Goal: Information Seeking & Learning: Compare options

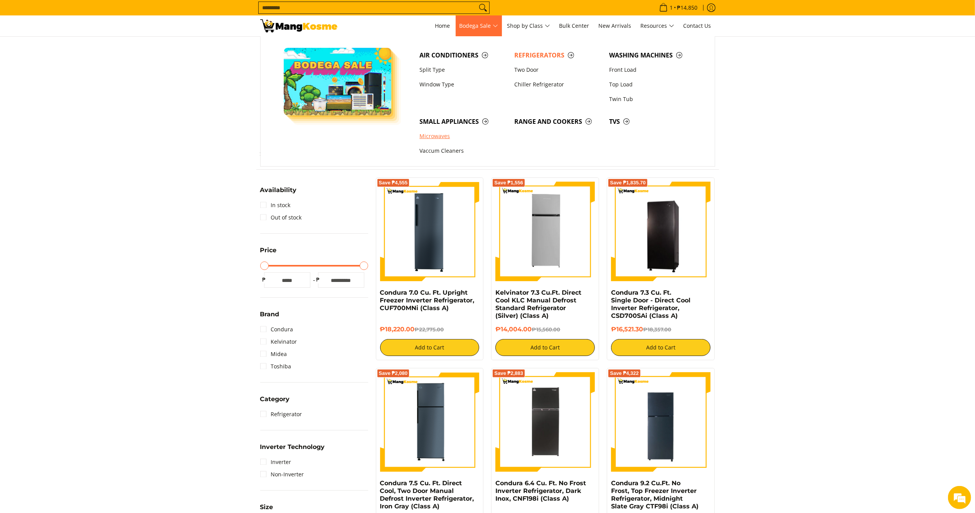
click at [444, 137] on link "Microwaves" at bounding box center [462, 136] width 95 height 15
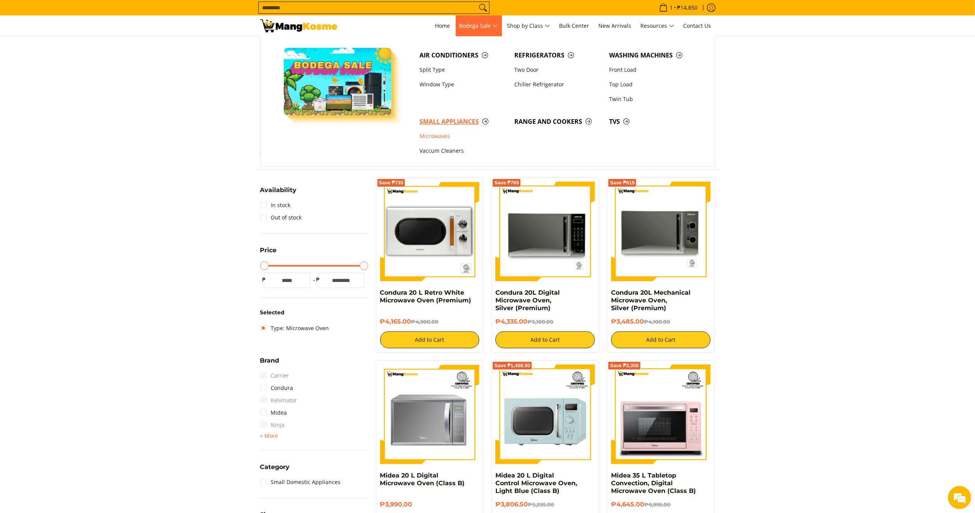
click at [458, 120] on span "Small Appliances" at bounding box center [462, 122] width 87 height 10
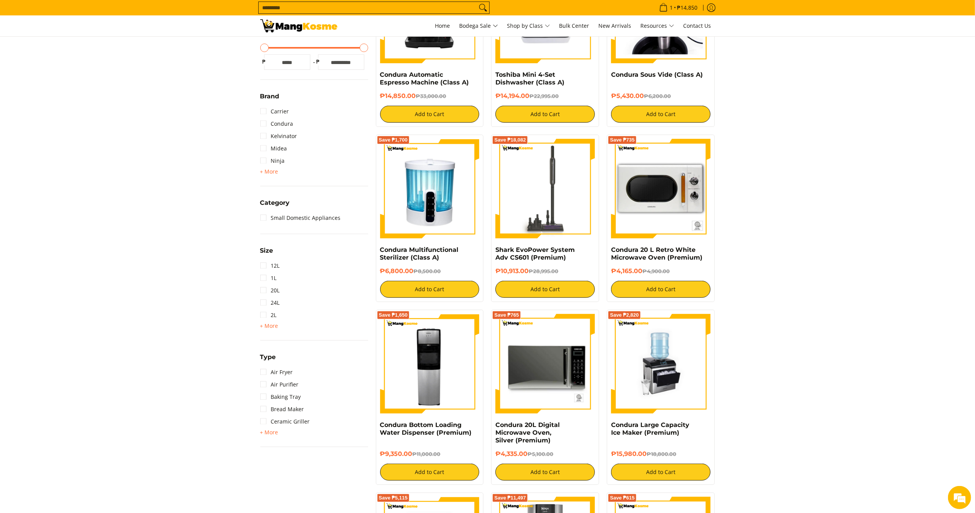
scroll to position [310, 0]
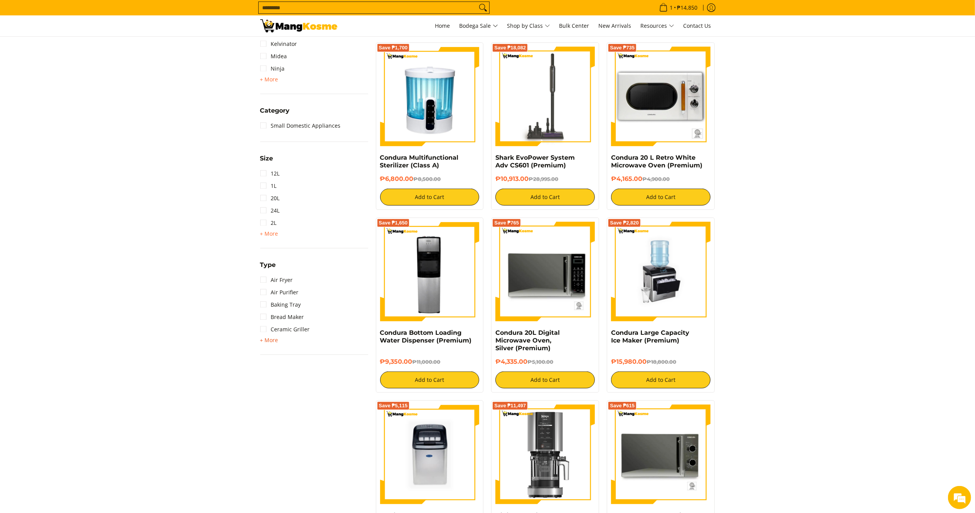
click at [272, 341] on span "+ More" at bounding box center [269, 340] width 18 height 6
click at [274, 476] on link "Ice Maker" at bounding box center [278, 477] width 36 height 12
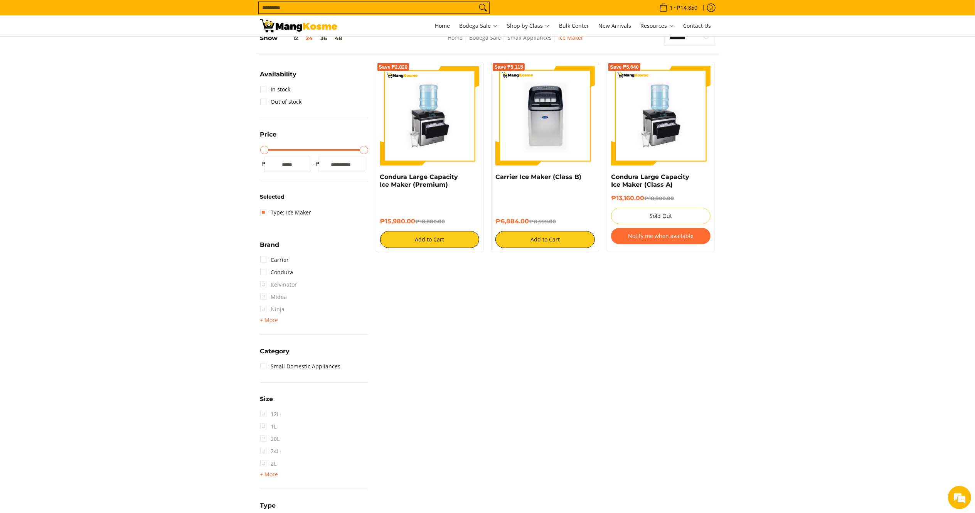
scroll to position [108, 0]
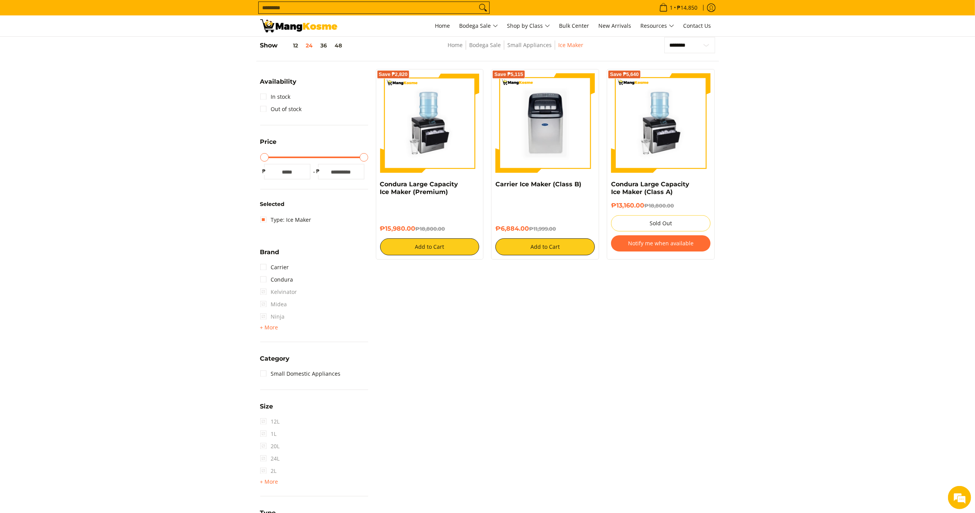
drag, startPoint x: 530, startPoint y: 229, endPoint x: 495, endPoint y: 180, distance: 60.2
click at [495, 180] on div "Save ₱5,115 Carrier Ice Maker (Class B) ₱6,884.00 ₱11,999.00 Add to Cart" at bounding box center [545, 164] width 108 height 190
click at [836, 249] on section "**********" at bounding box center [487, 321] width 975 height 585
drag, startPoint x: 529, startPoint y: 227, endPoint x: 490, endPoint y: 184, distance: 58.1
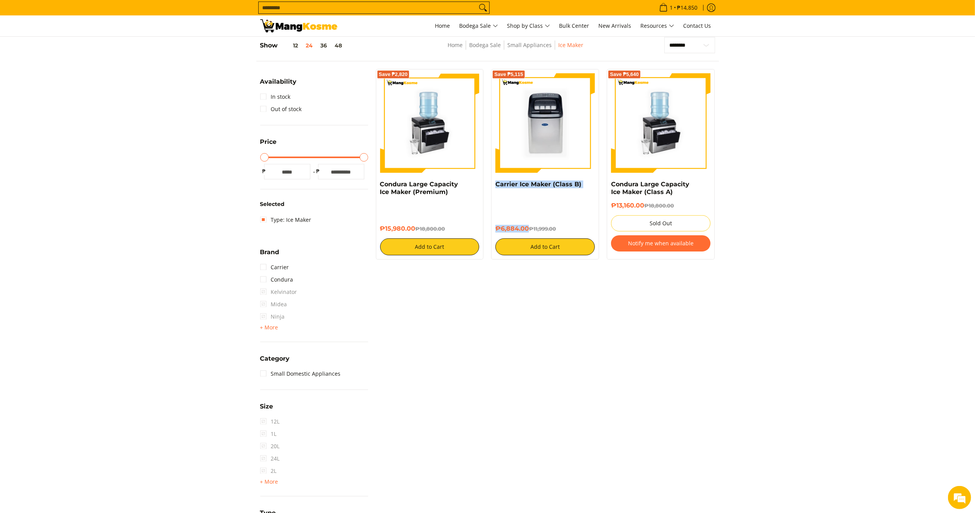
click at [490, 184] on div "Save ₱5,115 Carrier Ice Maker (Class B) ₱6,884.00 ₱11,999.00 Add to Cart" at bounding box center [545, 164] width 116 height 190
copy div "Carrier Ice Maker (Class B) ₱6,884.00"
drag, startPoint x: 418, startPoint y: 225, endPoint x: 380, endPoint y: 184, distance: 55.6
click at [380, 184] on div "Condura Large Capacity Ice Maker (Premium) ₱15,980.00 ₱18,800.00 Add to Cart" at bounding box center [429, 217] width 99 height 75
copy div "Condura Large Capacity Ice Maker (Premium) ₱15,980.00"
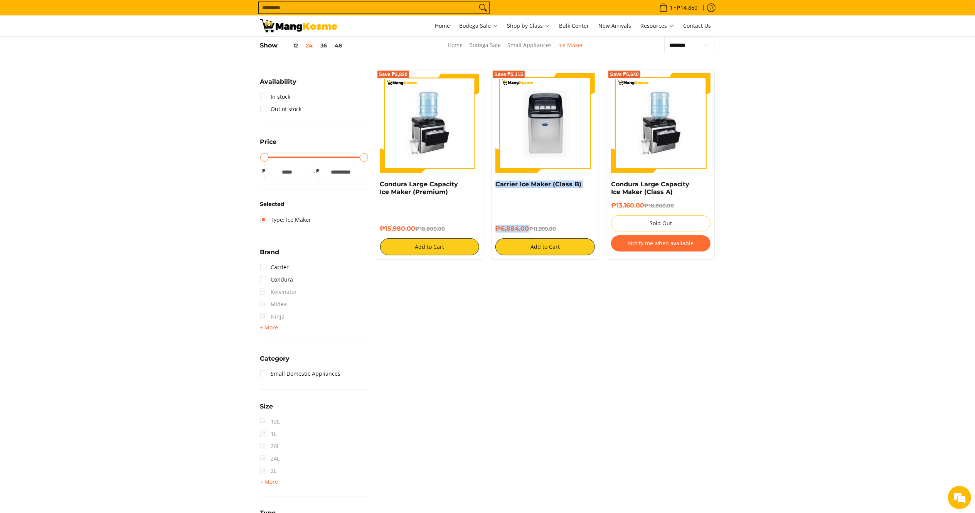
click at [288, 30] on img at bounding box center [298, 25] width 77 height 13
